Goal: Task Accomplishment & Management: Complete application form

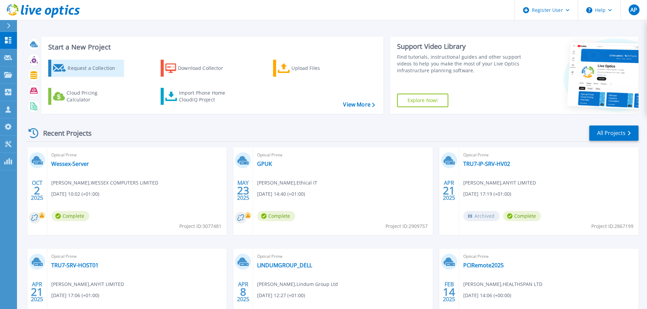
click at [100, 66] on div "Request a Collection" at bounding box center [95, 68] width 54 height 14
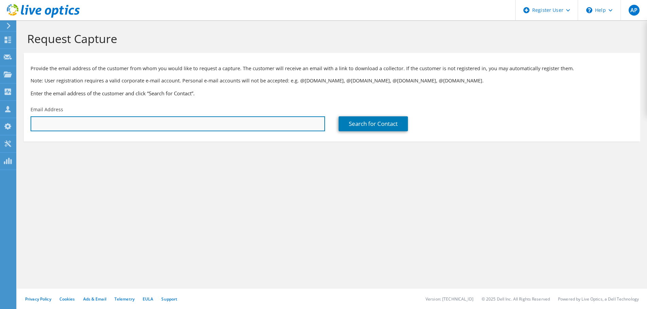
click at [222, 119] on input "text" at bounding box center [178, 123] width 294 height 15
paste input "[PERSON_NAME][EMAIL_ADDRESS][PERSON_NAME][DOMAIN_NAME]"
type input "[PERSON_NAME][EMAIL_ADDRESS][PERSON_NAME][DOMAIN_NAME]"
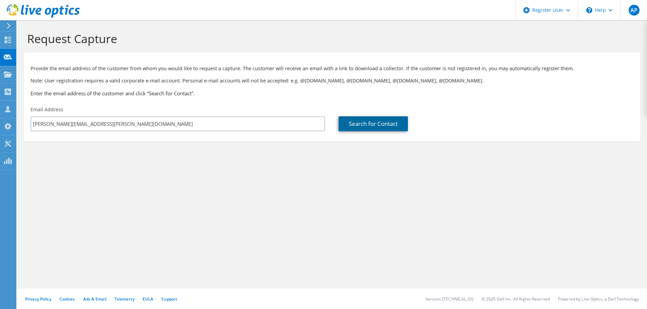
click at [353, 122] on link "Search for Contact" at bounding box center [372, 123] width 69 height 15
type input "SPIRE TECHNOLOGY GROUP LIMITED"
type input "[PERSON_NAME]"
type input "[GEOGRAPHIC_DATA]"
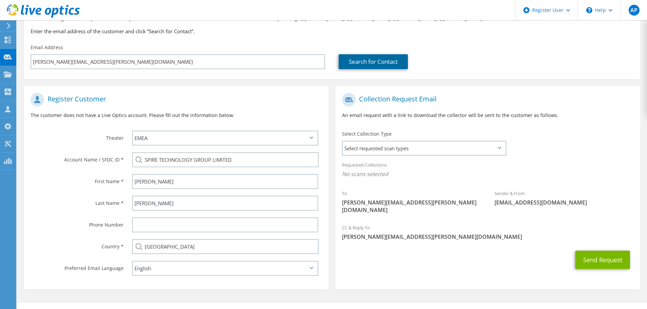
scroll to position [76, 0]
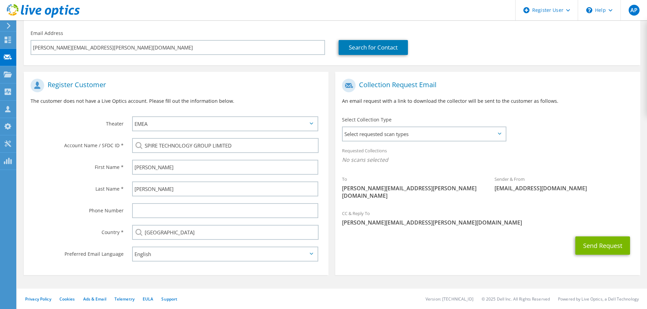
click at [419, 256] on section "Collection Request Email An email request with a link to download the collector…" at bounding box center [487, 173] width 304 height 203
click at [600, 240] on button "Send Request" at bounding box center [602, 246] width 55 height 18
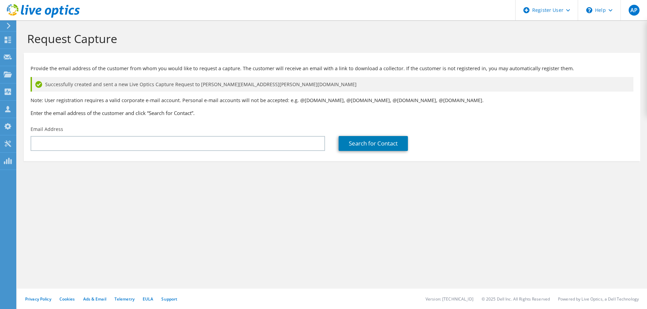
click at [494, 125] on div "Search for Contact" at bounding box center [486, 139] width 308 height 32
